Goal: Task Accomplishment & Management: Complete application form

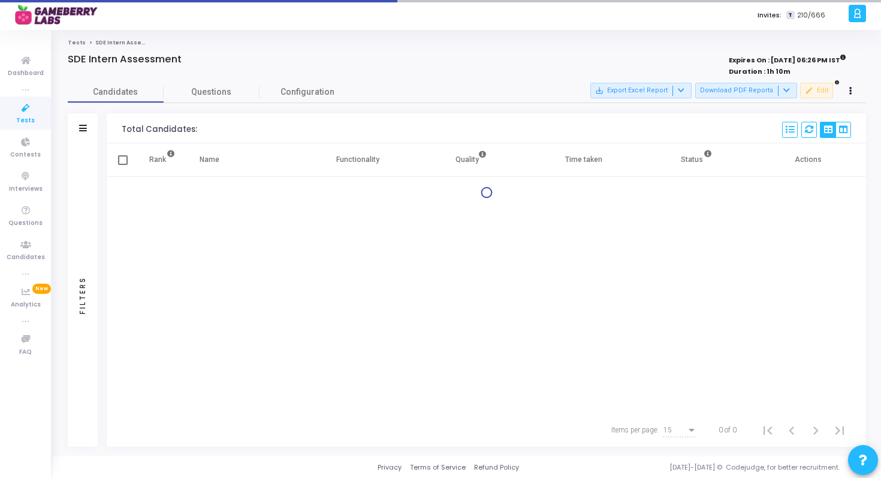
click at [20, 110] on icon at bounding box center [25, 108] width 25 height 15
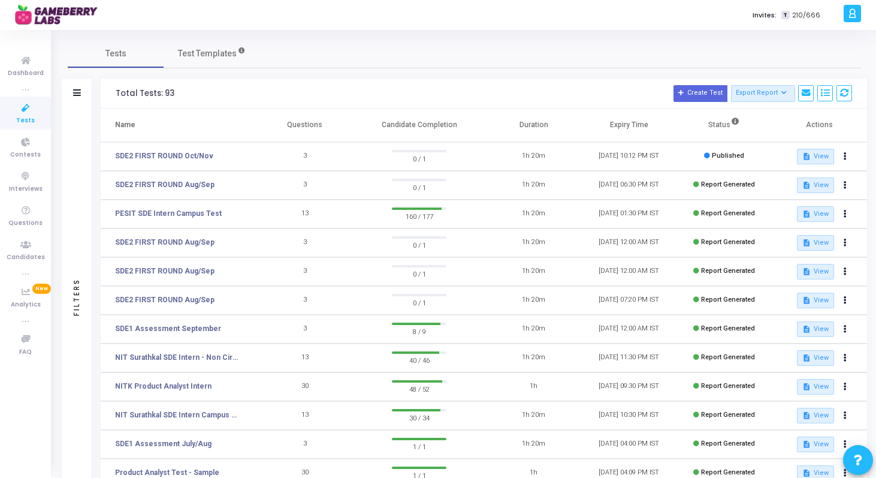
click at [173, 150] on td "SDE2 FIRST ROUND Oct/Nov" at bounding box center [179, 156] width 156 height 29
click at [171, 153] on link "SDE2 FIRST ROUND Oct/Nov" at bounding box center [164, 155] width 98 height 11
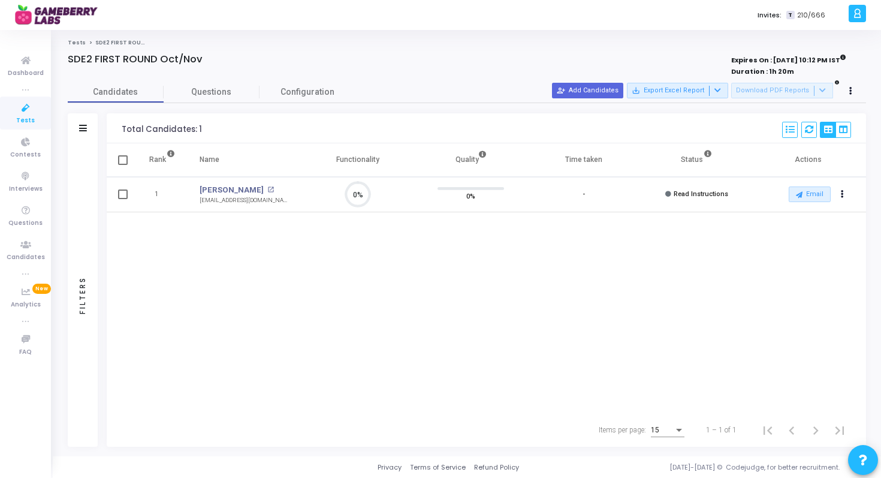
scroll to position [5, 5]
click at [585, 90] on button "person_add_alt Add Candidates" at bounding box center [587, 91] width 71 height 16
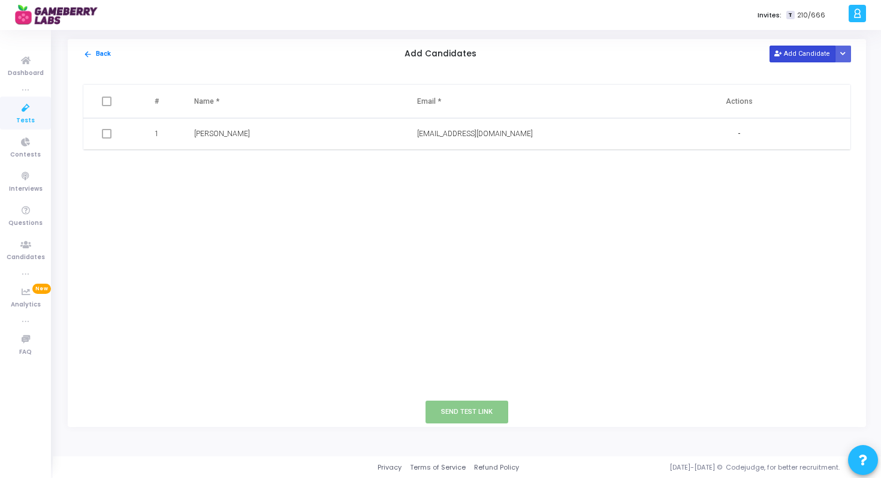
click at [799, 58] on button "Add Candidate" at bounding box center [802, 54] width 66 height 16
click at [212, 169] on input "text" at bounding box center [262, 166] width 137 height 20
paste input "Yagnik [PERSON_NAME]"
type input "Yagnik [PERSON_NAME]"
click at [449, 164] on input "text" at bounding box center [485, 166] width 137 height 20
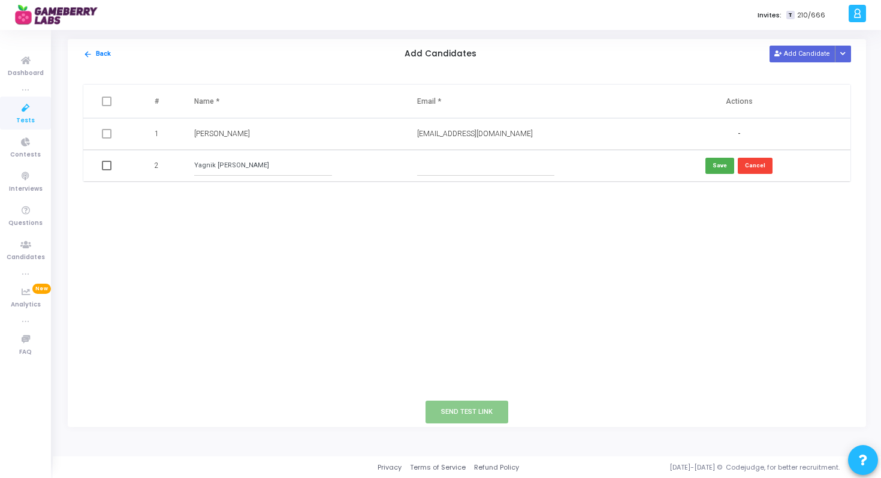
paste input "[EMAIL_ADDRESS][DOMAIN_NAME]"
type input "[EMAIL_ADDRESS][DOMAIN_NAME]"
click at [717, 165] on button "Save" at bounding box center [719, 166] width 29 height 16
click at [110, 167] on span at bounding box center [107, 166] width 10 height 10
click at [107, 170] on input "checkbox" at bounding box center [106, 170] width 1 height 1
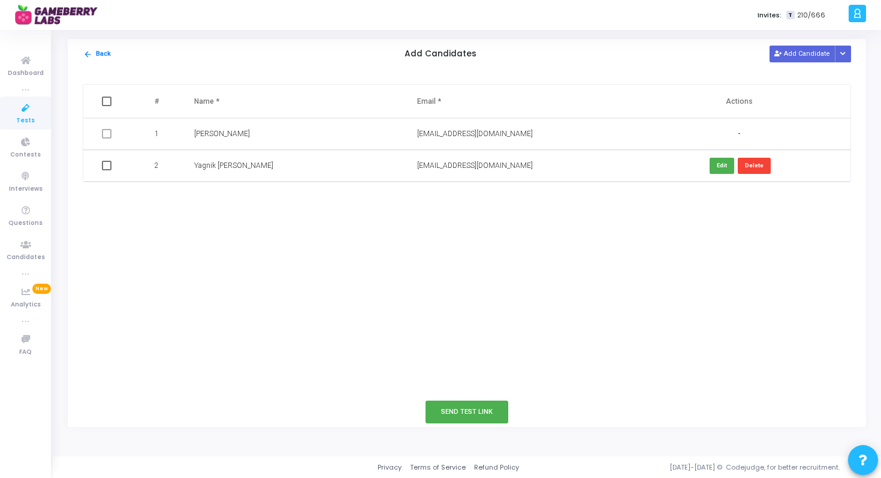
checkbox input "true"
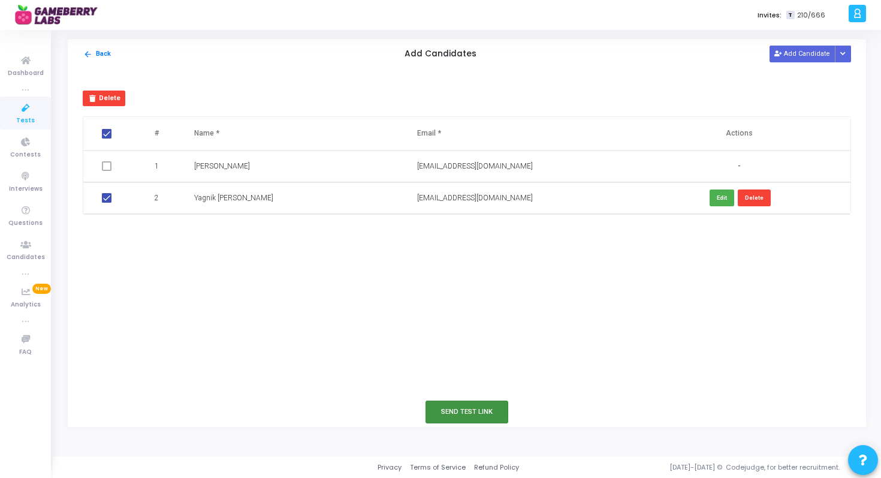
click at [460, 401] on button "Send Test Link" at bounding box center [466, 411] width 83 height 22
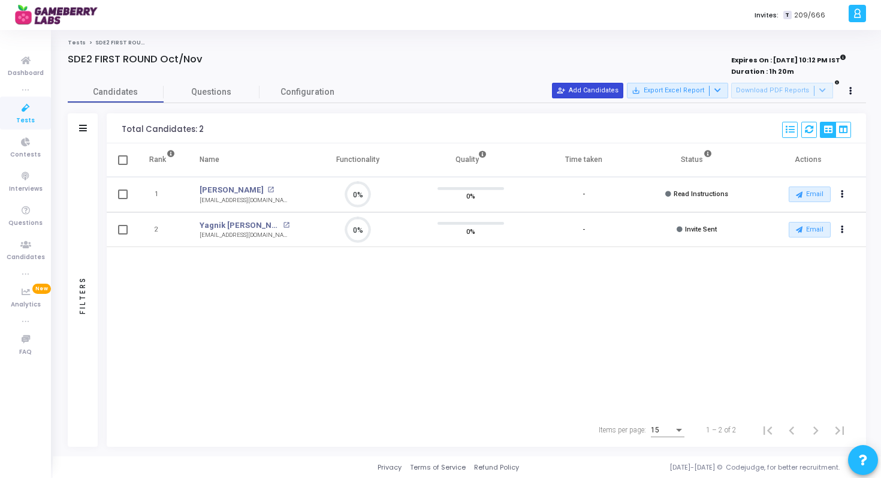
click at [600, 90] on button "person_add_alt Add Candidates" at bounding box center [587, 91] width 71 height 16
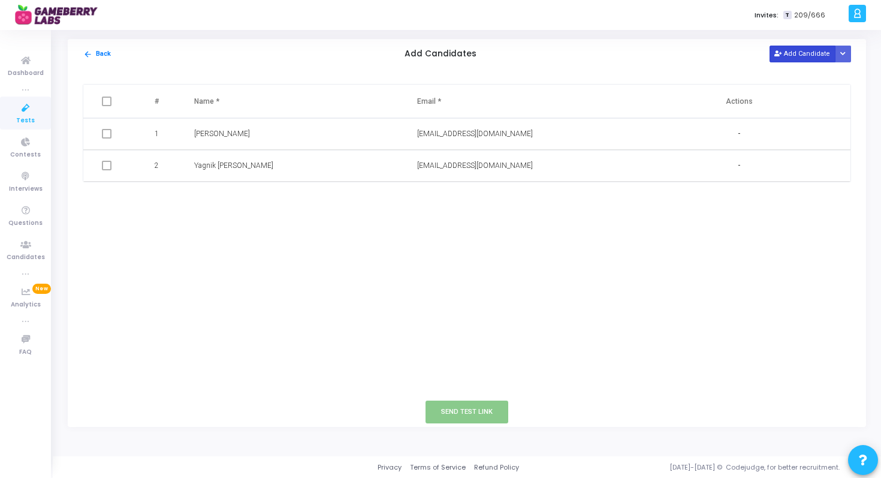
click at [790, 56] on button "Add Candidate" at bounding box center [802, 54] width 66 height 16
click at [218, 196] on input "text" at bounding box center [262, 198] width 137 height 20
paste input "Bandi [PERSON_NAME]"
type input "Bandi [PERSON_NAME]"
click at [430, 196] on input "text" at bounding box center [485, 198] width 137 height 20
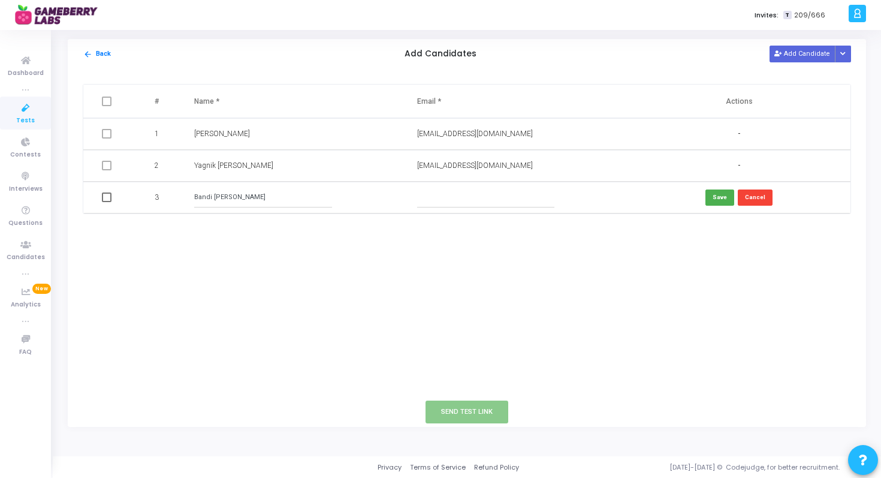
paste input "[EMAIL_ADDRESS][DOMAIN_NAME]"
type input "[EMAIL_ADDRESS][DOMAIN_NAME]"
click at [725, 195] on button "Save" at bounding box center [719, 197] width 29 height 16
click at [108, 199] on span at bounding box center [107, 197] width 10 height 10
click at [107, 202] on input "checkbox" at bounding box center [106, 202] width 1 height 1
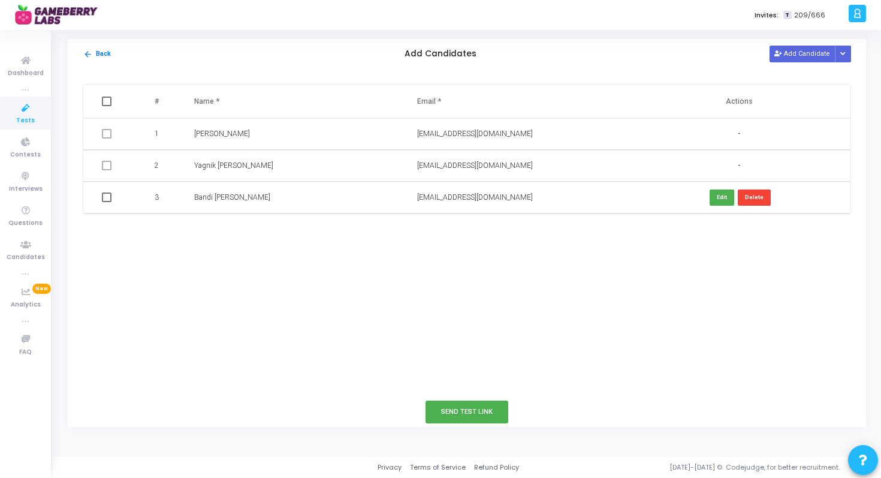
checkbox input "true"
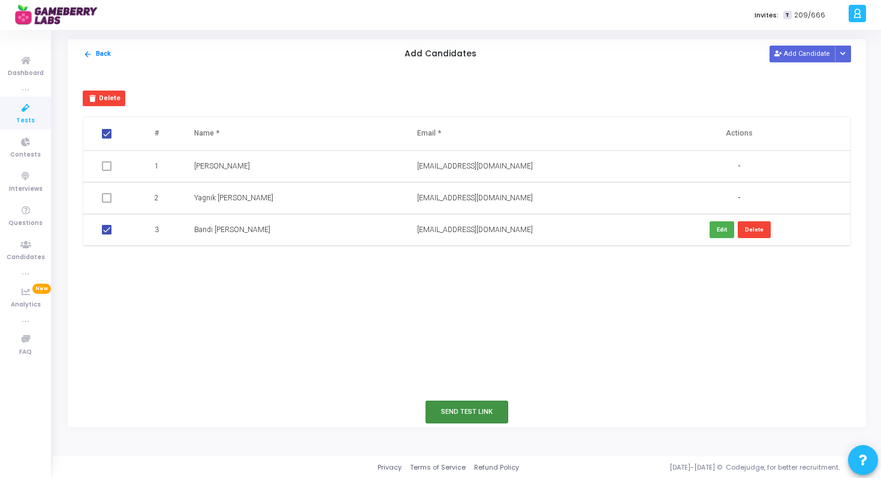
click at [457, 412] on button "Send Test Link" at bounding box center [466, 411] width 83 height 22
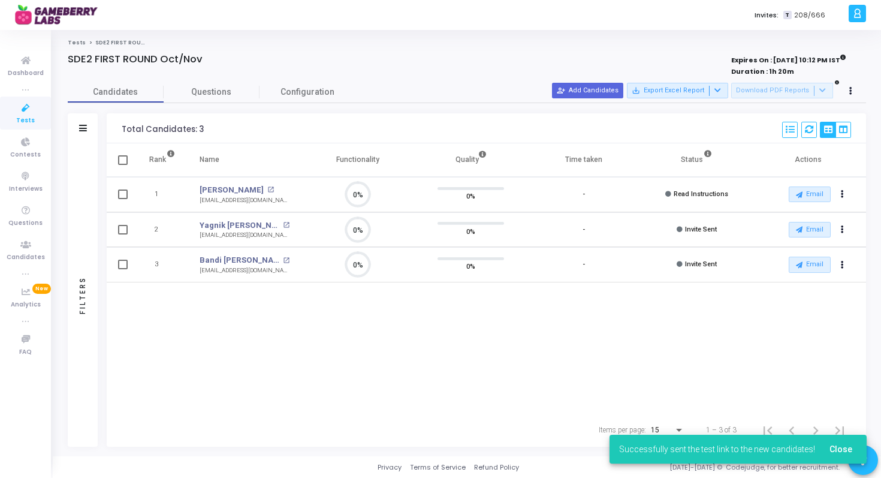
scroll to position [25, 31]
click at [599, 92] on button "person_add_alt Add Candidates" at bounding box center [587, 91] width 71 height 16
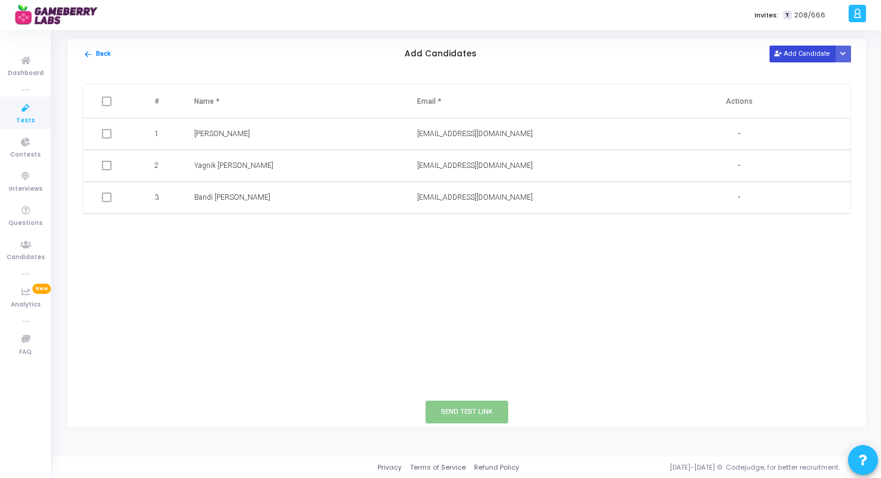
click at [805, 57] on button "Add Candidate" at bounding box center [802, 54] width 66 height 16
click at [245, 230] on input "text" at bounding box center [262, 229] width 137 height 20
paste input "[PERSON_NAME]"
type input "[PERSON_NAME]"
click at [442, 227] on input "text" at bounding box center [485, 229] width 137 height 20
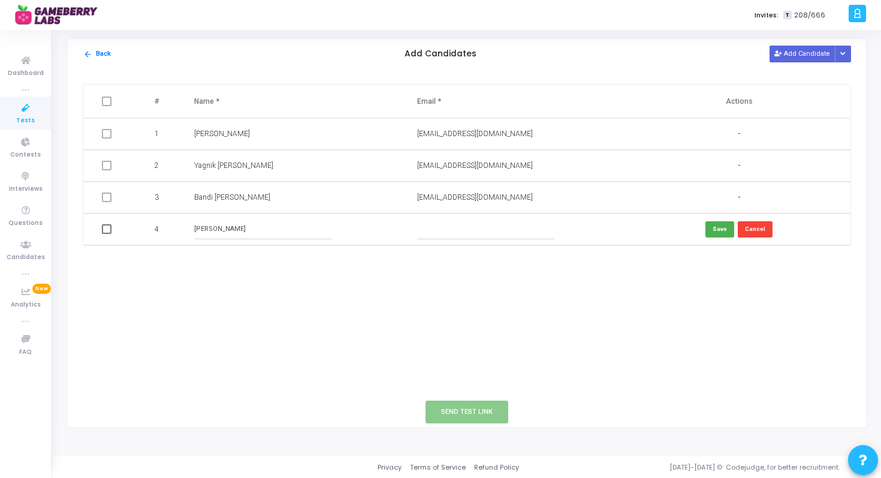
paste input "[EMAIL_ADDRESS][DOMAIN_NAME]"
type input "[EMAIL_ADDRESS][DOMAIN_NAME]"
click at [716, 227] on button "Save" at bounding box center [719, 229] width 29 height 16
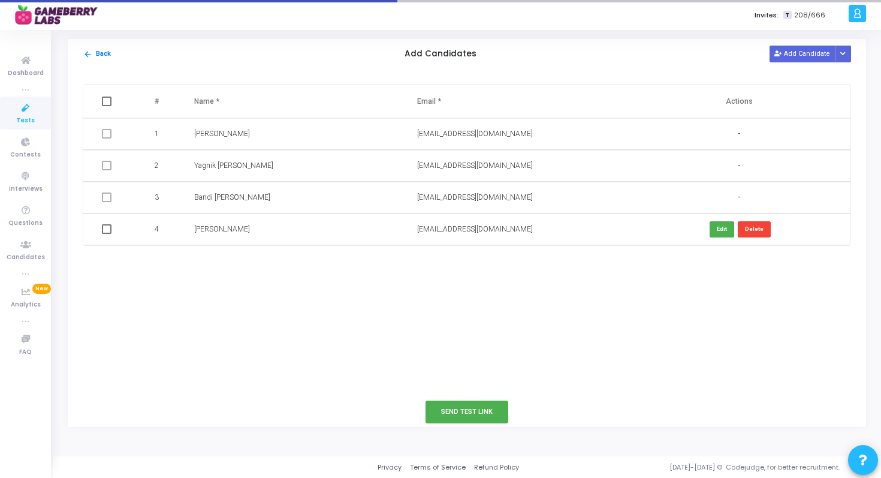
click at [108, 231] on span at bounding box center [107, 229] width 10 height 10
click at [107, 234] on input "checkbox" at bounding box center [106, 234] width 1 height 1
checkbox input "true"
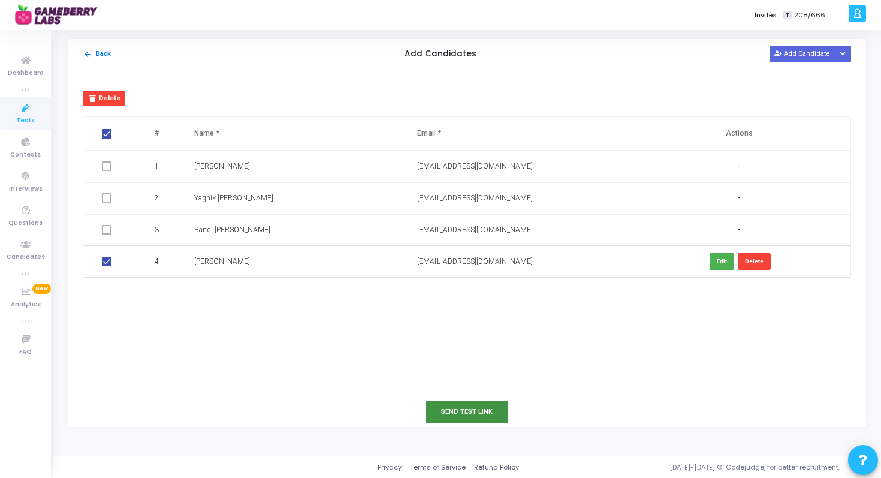
click at [449, 410] on button "Send Test Link" at bounding box center [466, 411] width 83 height 22
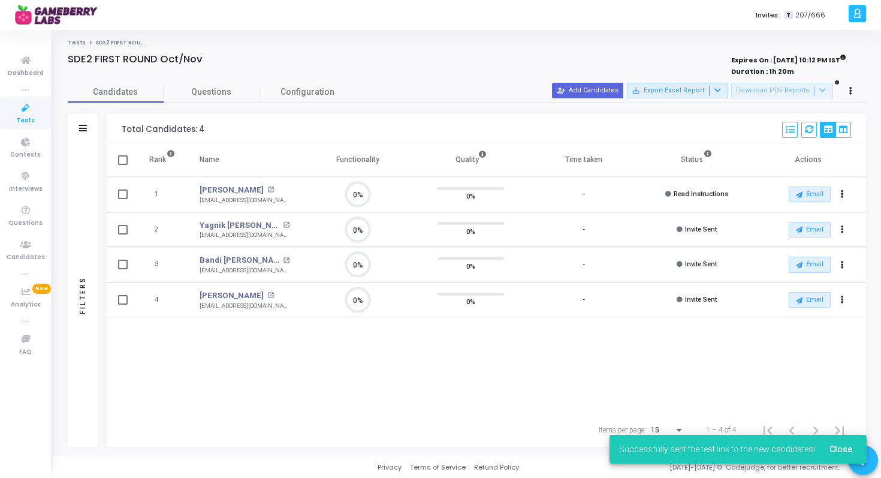
scroll to position [0, 0]
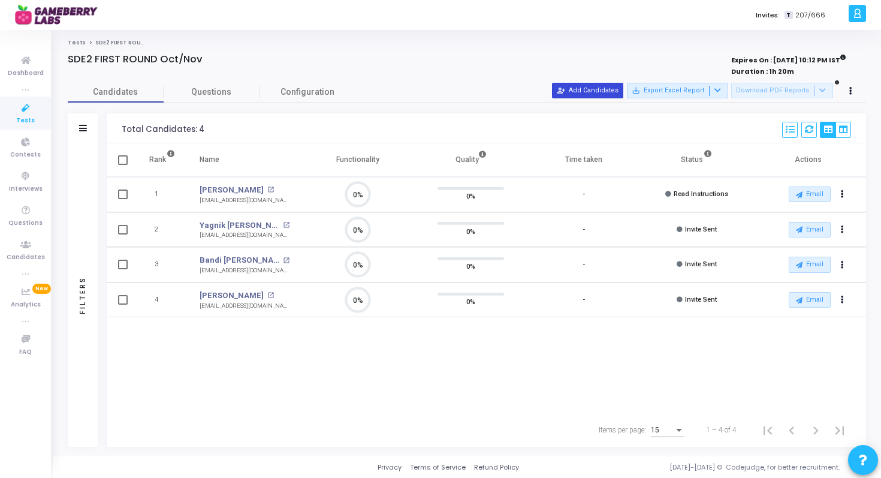
click at [594, 92] on button "person_add_alt Add Candidates" at bounding box center [587, 91] width 71 height 16
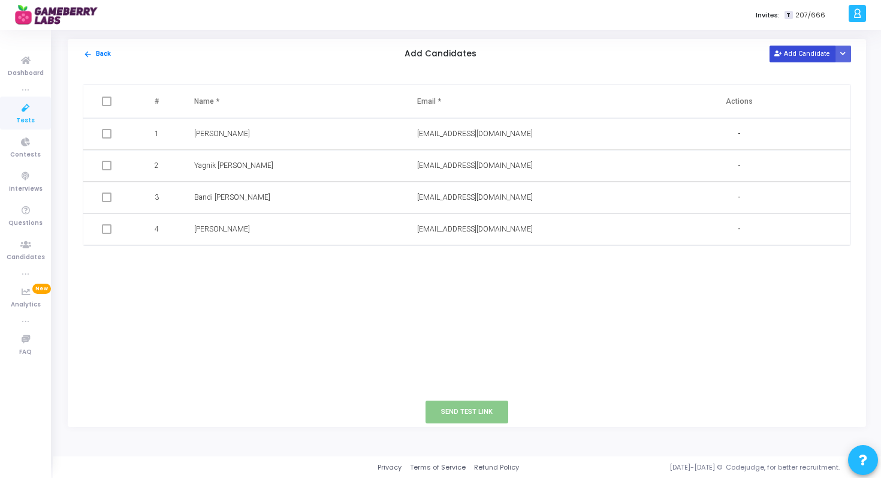
click at [801, 54] on button "Add Candidate" at bounding box center [802, 54] width 66 height 16
click at [265, 262] on input "text" at bounding box center [262, 261] width 137 height 20
paste input "[PERSON_NAME]"
type input "[PERSON_NAME]"
click at [445, 262] on input "text" at bounding box center [485, 261] width 137 height 20
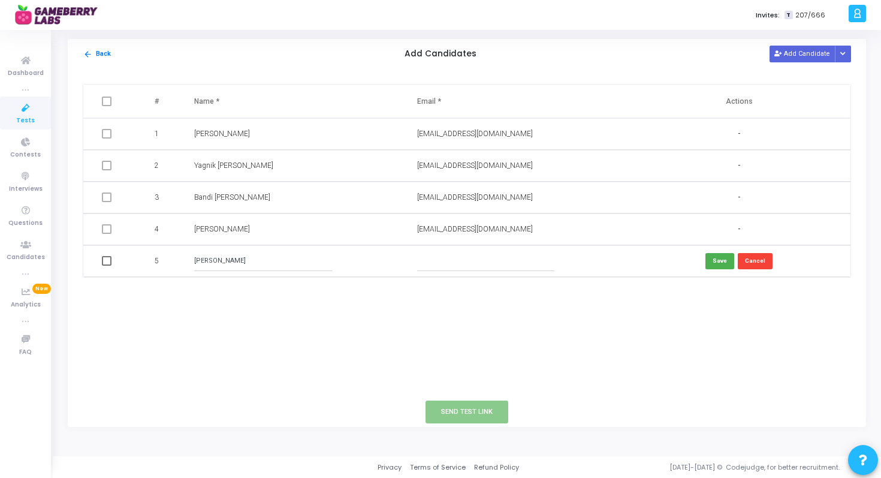
paste input "[EMAIL_ADDRESS][DOMAIN_NAME]"
type input "[EMAIL_ADDRESS][DOMAIN_NAME]"
click at [725, 262] on button "Save" at bounding box center [719, 261] width 29 height 16
click at [107, 261] on span at bounding box center [107, 261] width 10 height 10
click at [107, 265] on input "checkbox" at bounding box center [106, 265] width 1 height 1
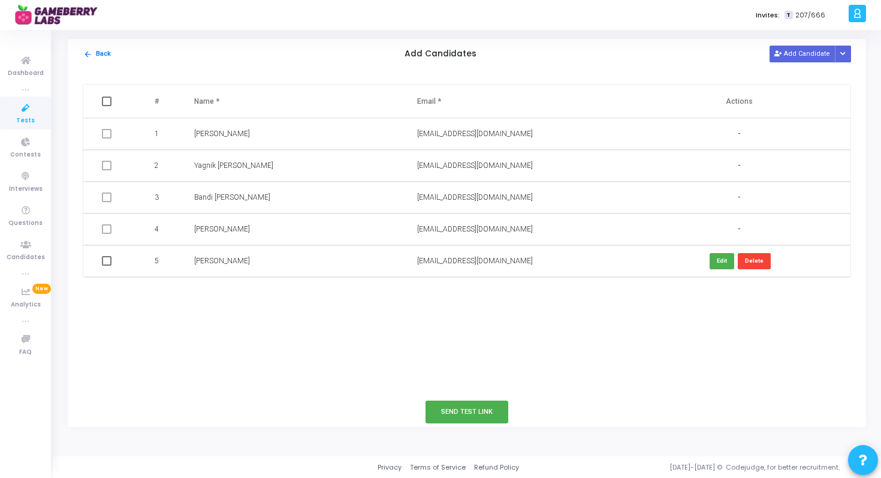
checkbox input "true"
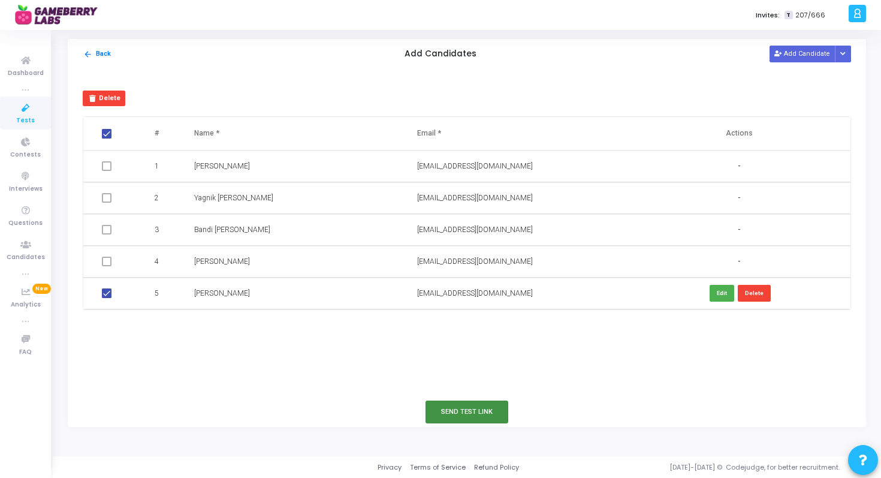
click at [463, 416] on button "Send Test Link" at bounding box center [466, 411] width 83 height 22
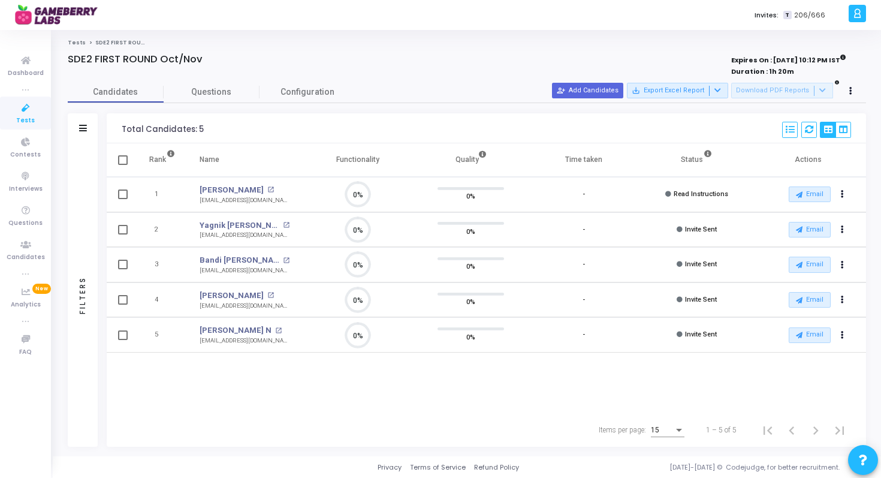
scroll to position [25, 31]
click at [357, 390] on div "Rank Name Functionality Quality Time taken Status Actions 1 [PERSON_NAME] open_…" at bounding box center [486, 278] width 759 height 270
